Goal: Task Accomplishment & Management: Manage account settings

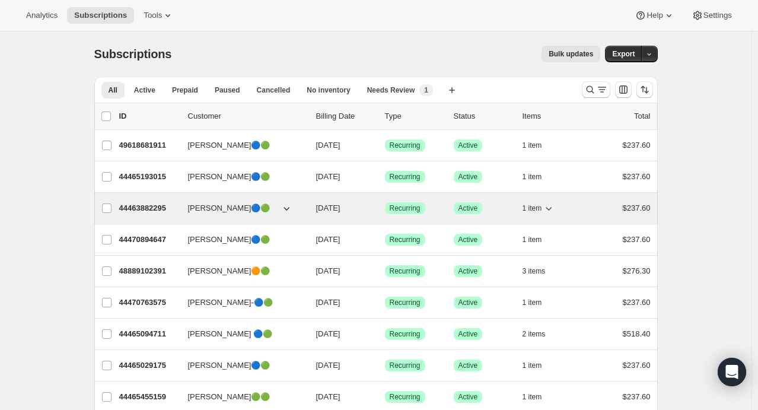
click at [524, 200] on div "1 item" at bounding box center [552, 208] width 59 height 17
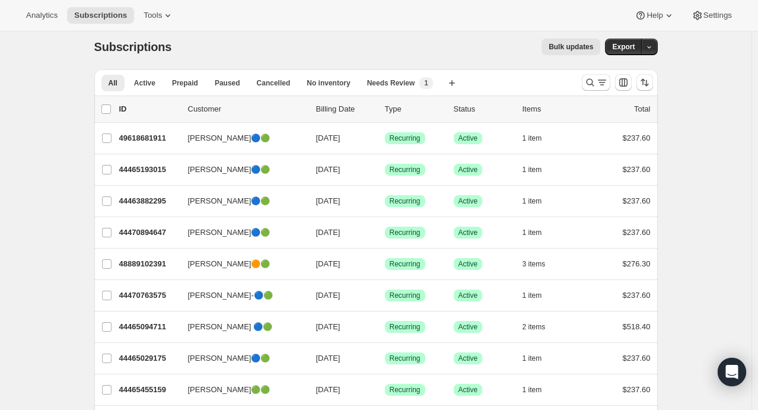
scroll to position [6, 0]
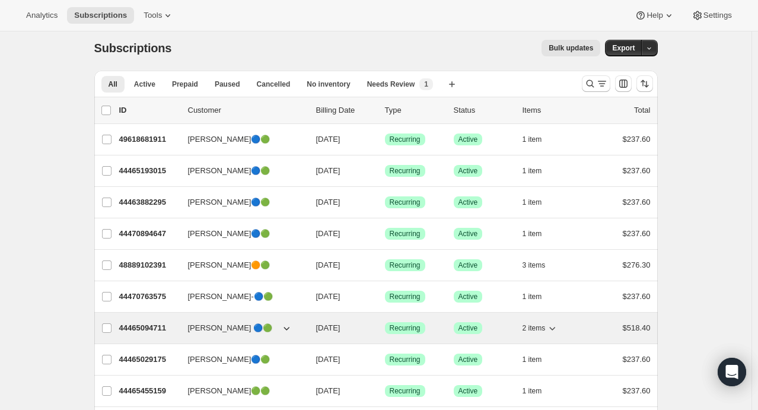
click at [553, 328] on icon "button" at bounding box center [552, 328] width 12 height 12
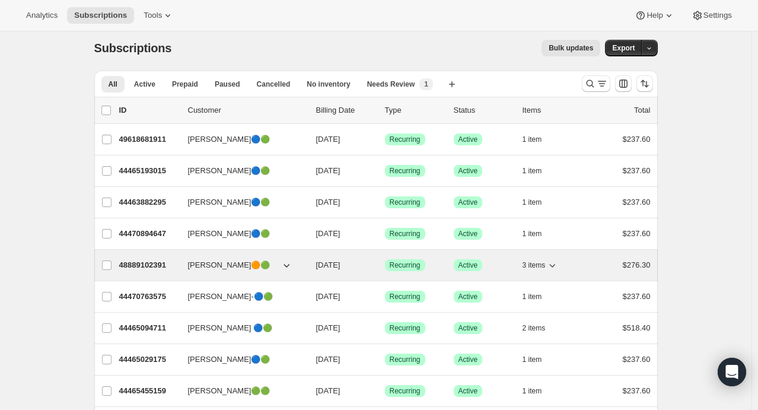
click at [556, 263] on icon "button" at bounding box center [552, 265] width 12 height 12
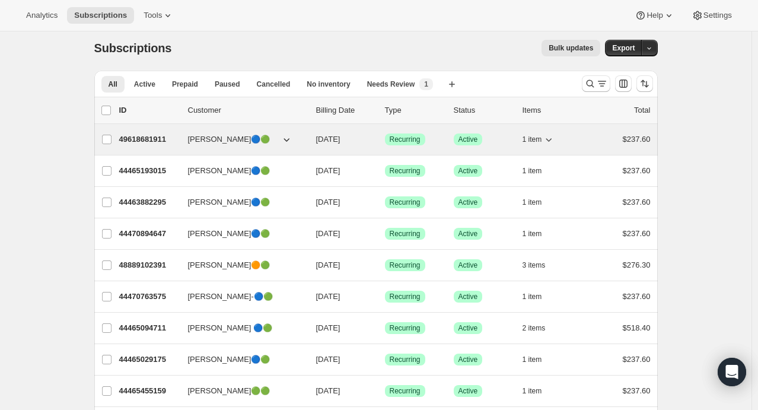
click at [551, 135] on icon "button" at bounding box center [549, 139] width 12 height 12
